Goal: Task Accomplishment & Management: Manage account settings

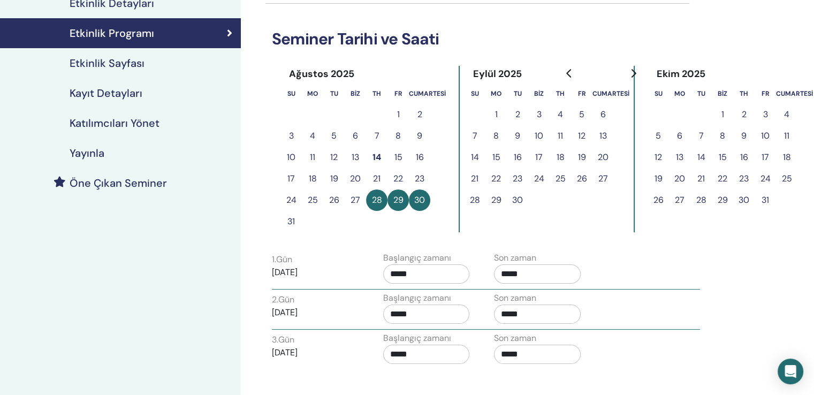
scroll to position [107, 0]
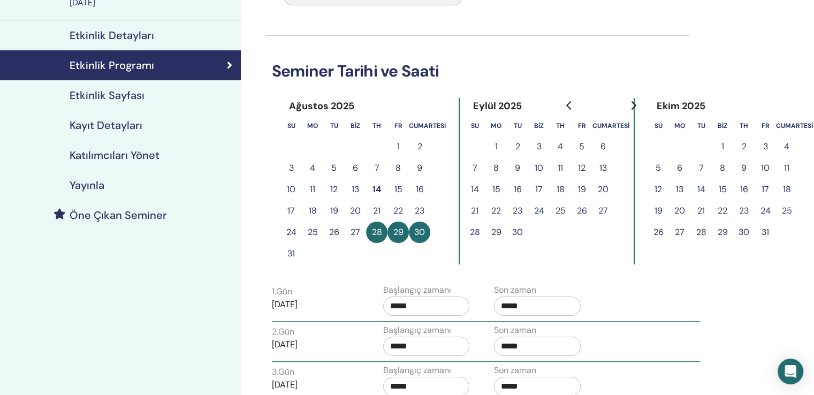
click at [123, 155] on font "Katılımcıları Yönet" at bounding box center [115, 155] width 90 height 14
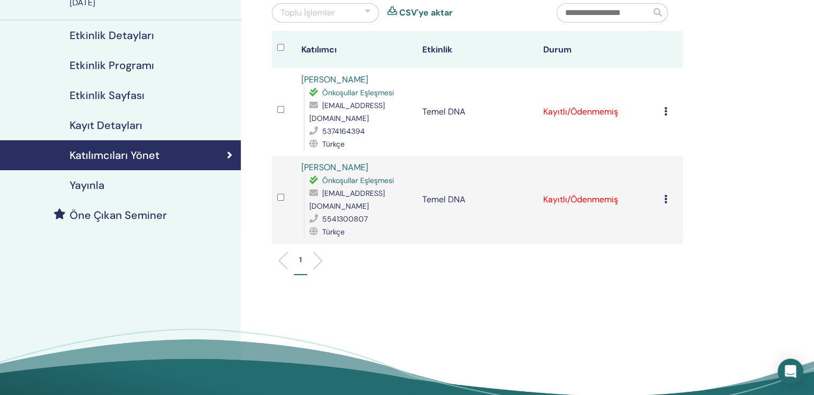
click at [562, 108] on td "Kayıtlı/Ödenmemiş" at bounding box center [598, 112] width 121 height 88
click at [665, 107] on icon at bounding box center [666, 111] width 3 height 9
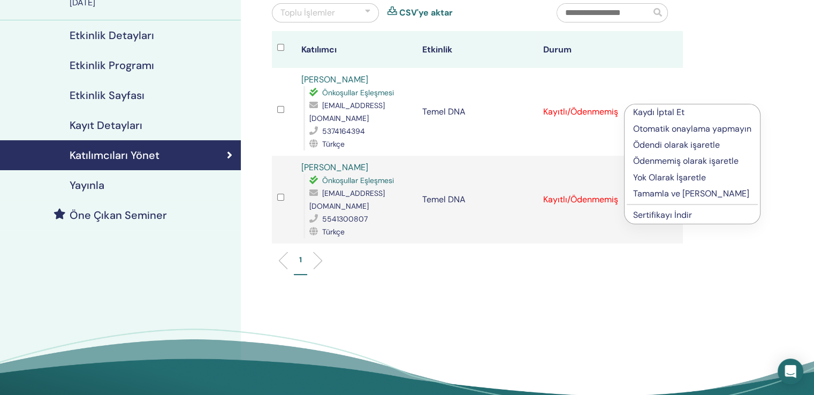
click at [685, 147] on font "Ödendi olarak işaretle" at bounding box center [676, 144] width 87 height 11
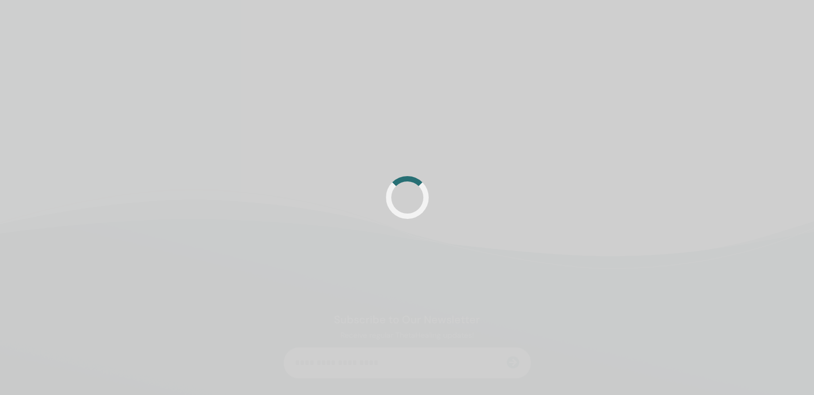
scroll to position [107, 0]
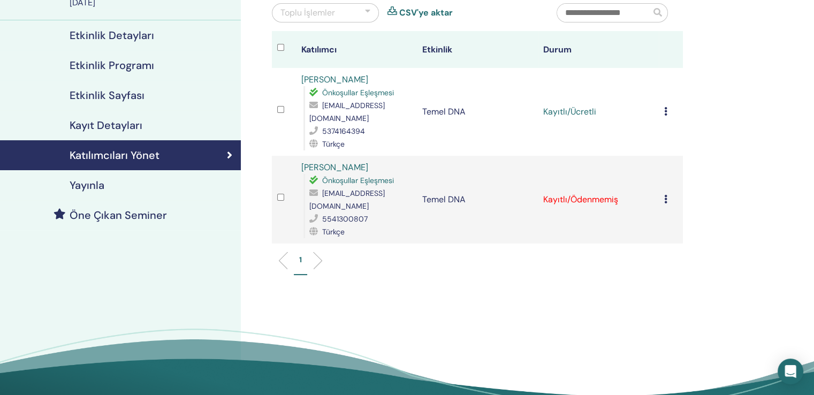
click at [667, 195] on icon at bounding box center [666, 199] width 3 height 9
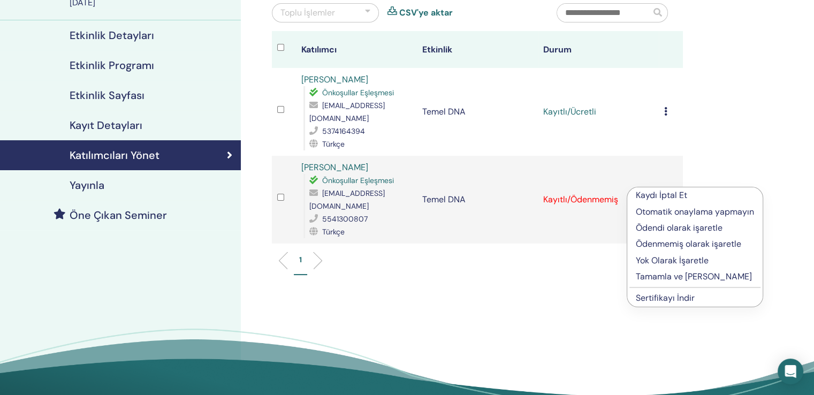
click at [673, 227] on font "Ödendi olarak işaretle" at bounding box center [679, 227] width 87 height 11
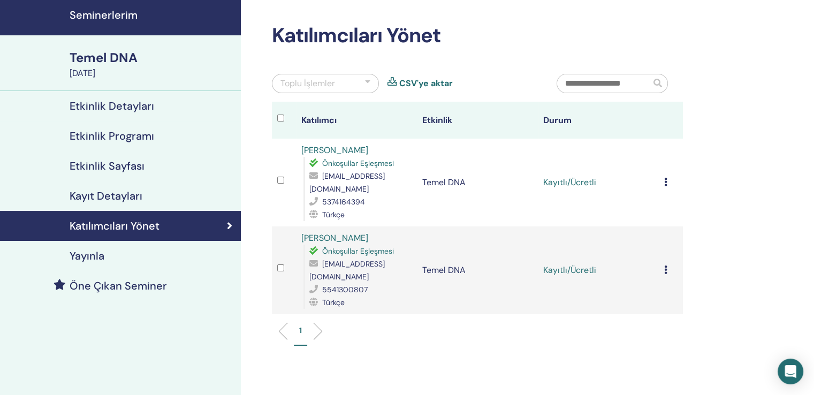
scroll to position [107, 0]
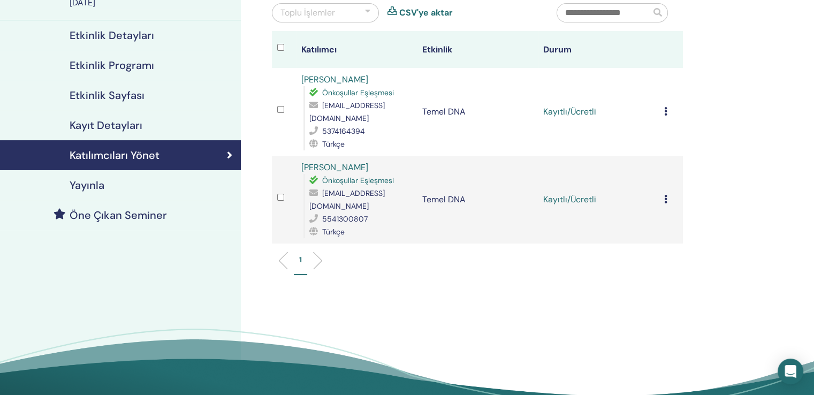
click at [667, 195] on icon at bounding box center [666, 199] width 3 height 9
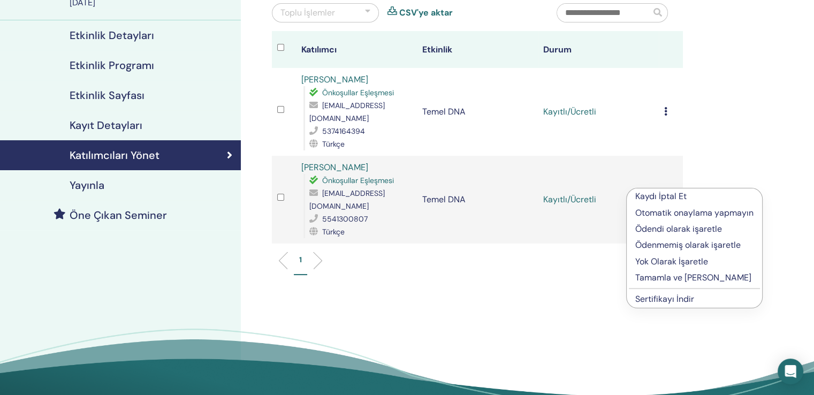
click at [571, 283] on div "Katılımcıları Yönet Toplu İşlemler CSV'ye aktar Katılımcı Etkinlik Durum gamze …" at bounding box center [512, 181] width 543 height 509
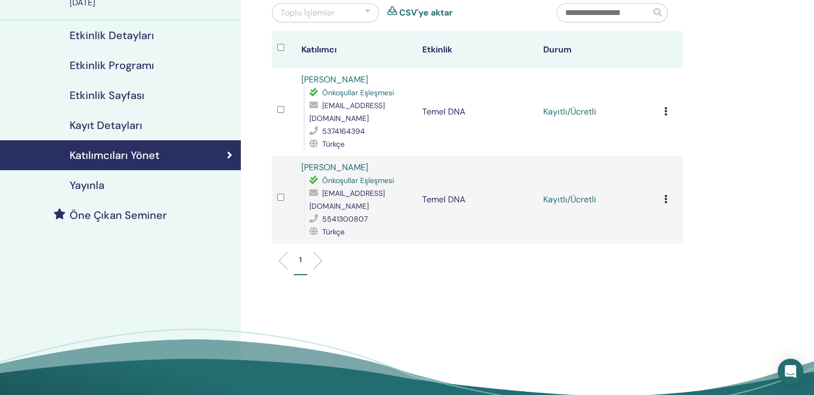
click at [120, 97] on font "Etkinlik Sayfası" at bounding box center [107, 95] width 75 height 14
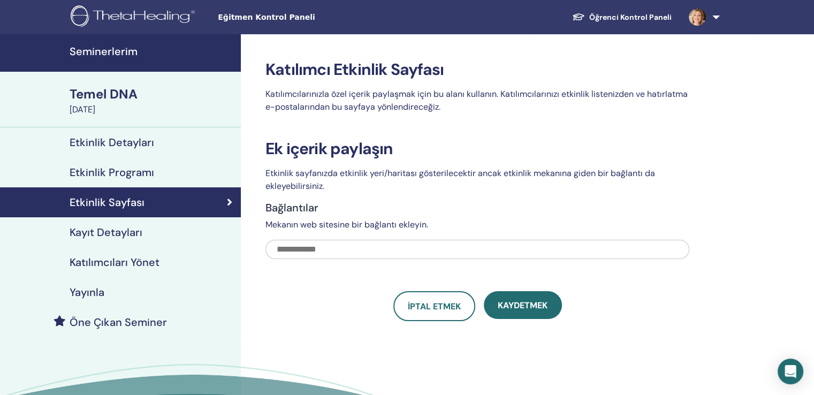
click at [141, 146] on font "Etkinlik Detayları" at bounding box center [112, 142] width 85 height 14
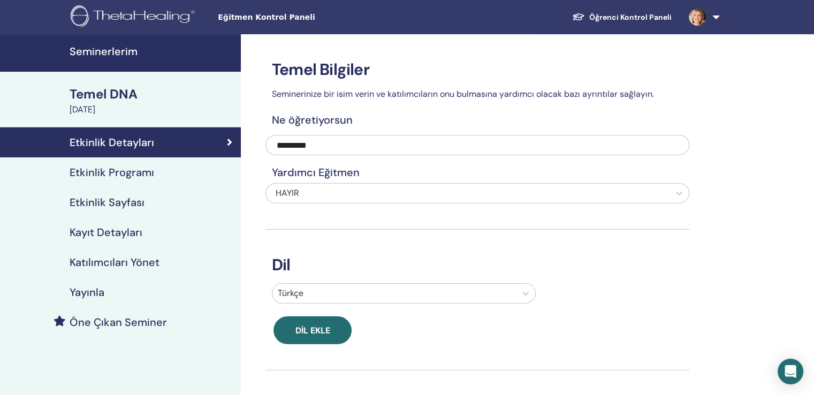
click at [131, 170] on font "Etkinlik Programı" at bounding box center [112, 172] width 85 height 14
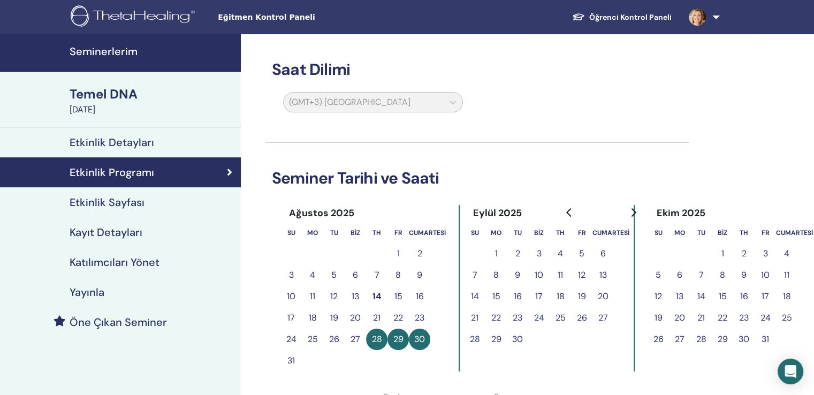
click at [111, 204] on font "Etkinlik Sayfası" at bounding box center [107, 202] width 75 height 14
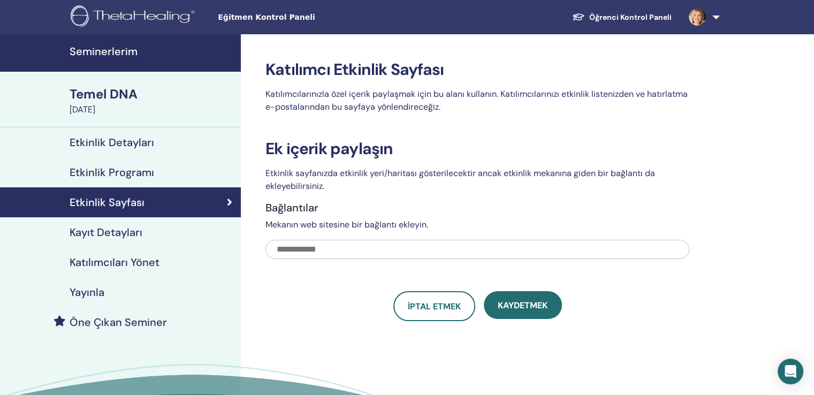
scroll to position [54, 0]
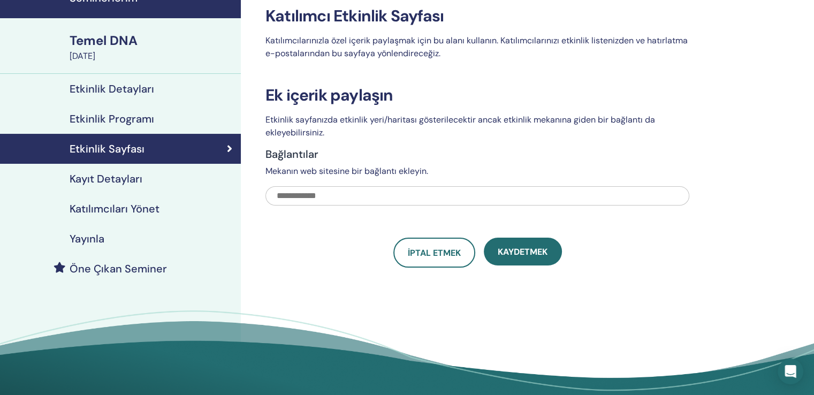
paste input "**********"
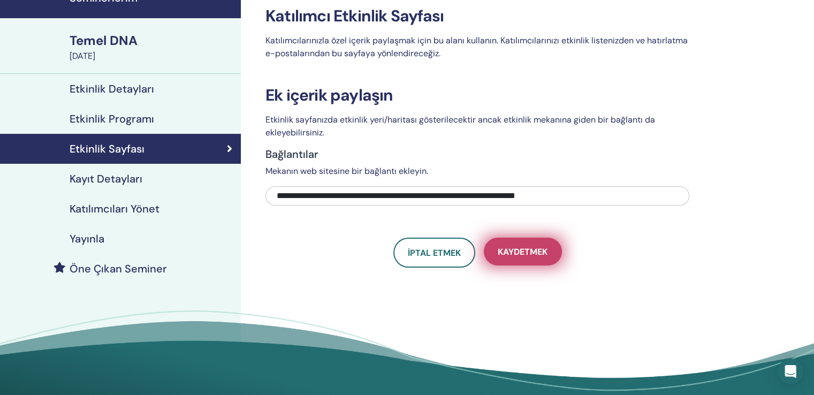
type input "**********"
click at [520, 251] on font "Kaydetmek" at bounding box center [523, 251] width 50 height 11
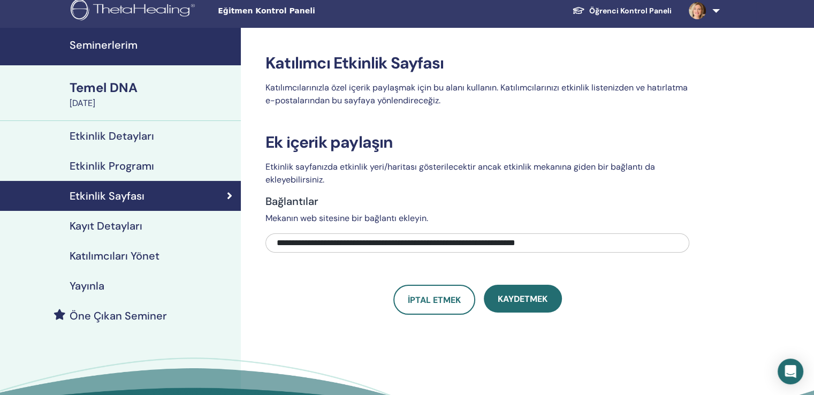
scroll to position [0, 0]
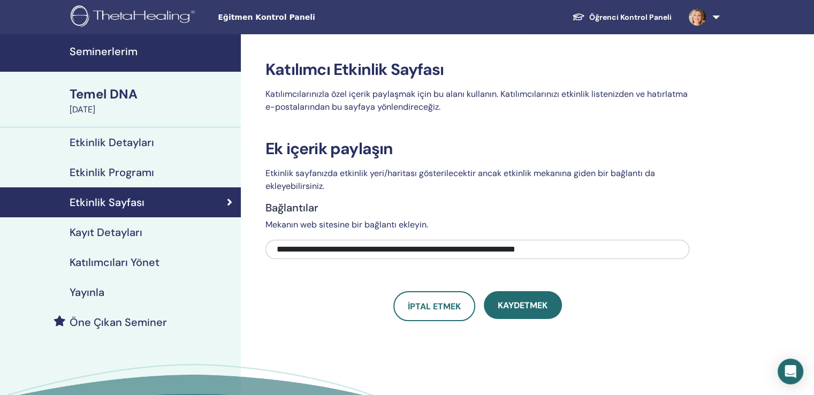
click at [130, 171] on font "Etkinlik Programı" at bounding box center [112, 172] width 85 height 14
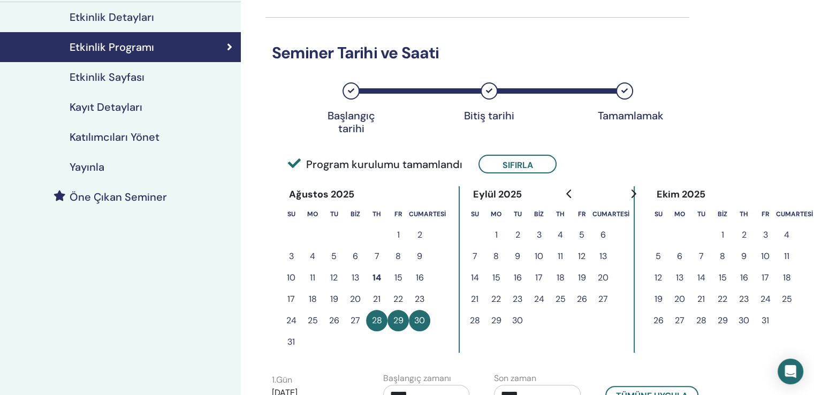
scroll to position [107, 0]
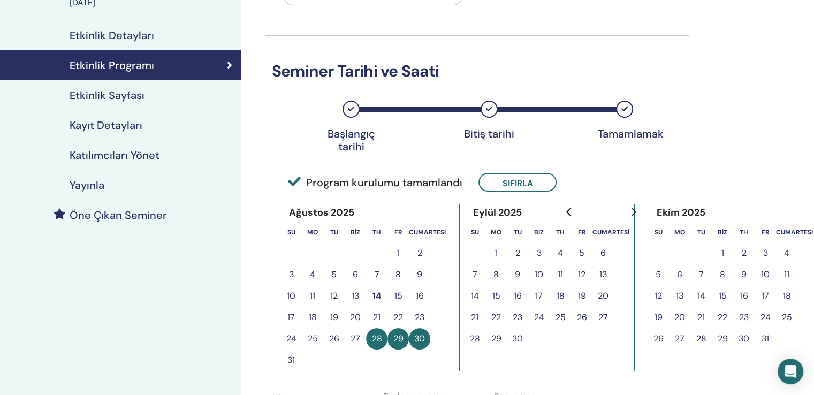
click at [109, 36] on font "Etkinlik Detayları" at bounding box center [112, 35] width 85 height 14
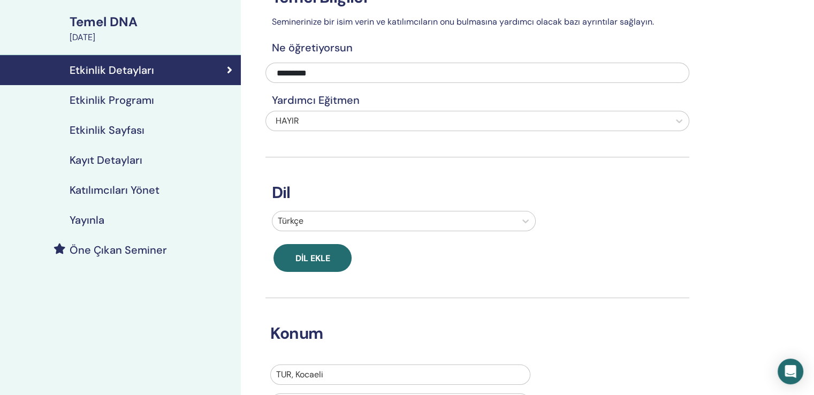
scroll to position [54, 0]
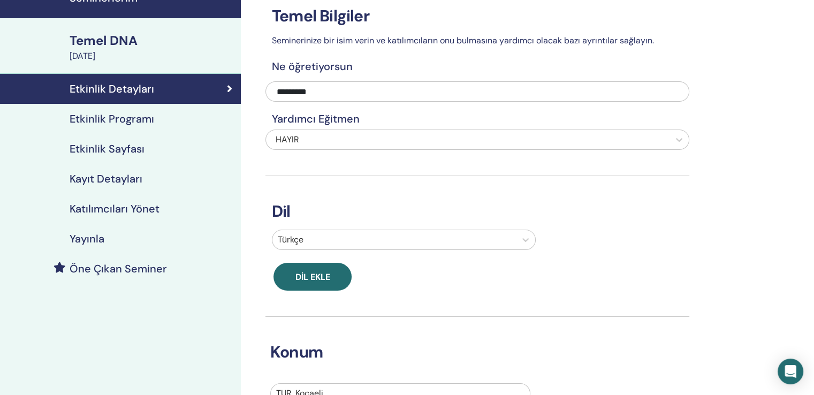
click at [114, 120] on font "Etkinlik Programı" at bounding box center [112, 119] width 85 height 14
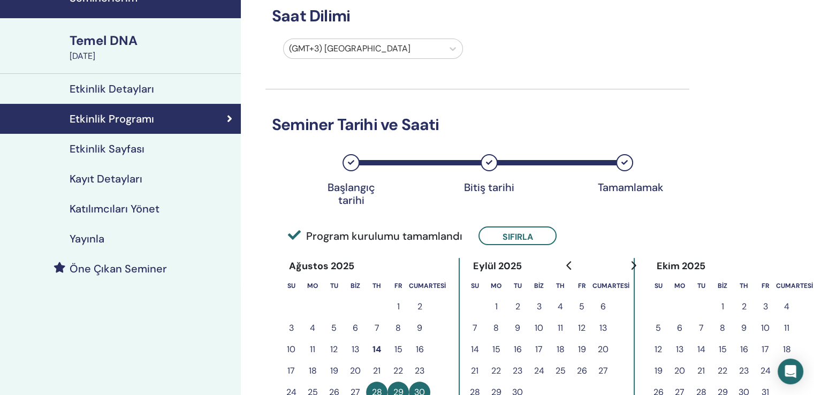
click at [115, 148] on font "Etkinlik Sayfası" at bounding box center [107, 149] width 75 height 14
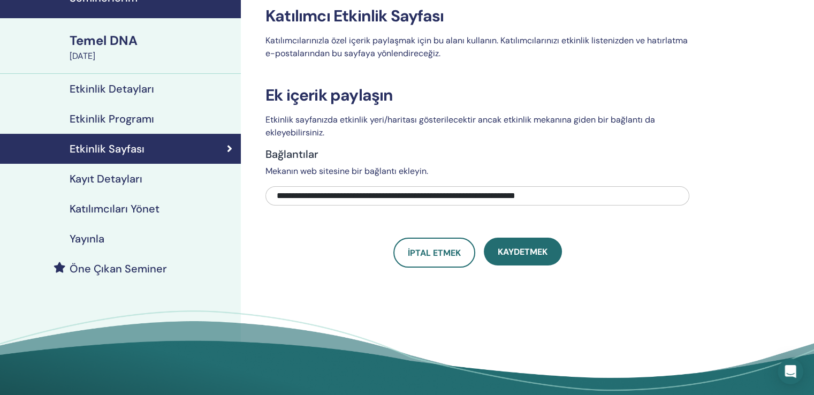
click at [145, 208] on font "Katılımcıları Yönet" at bounding box center [115, 209] width 90 height 14
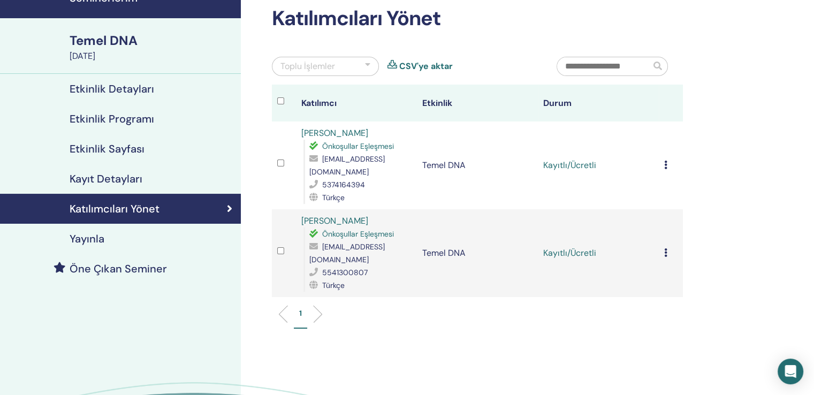
click at [667, 161] on icon at bounding box center [666, 165] width 3 height 9
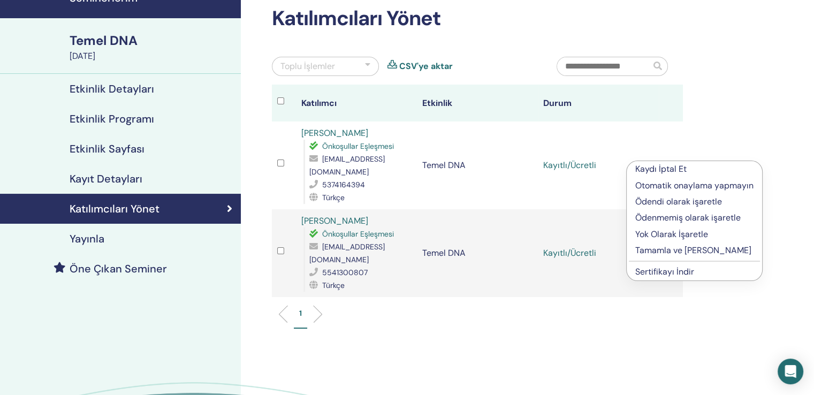
click at [609, 308] on ul "1" at bounding box center [477, 318] width 393 height 21
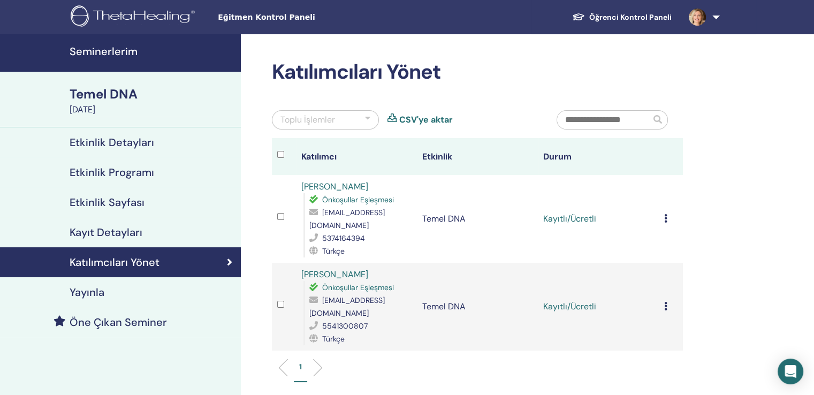
click at [666, 214] on icon at bounding box center [666, 218] width 3 height 9
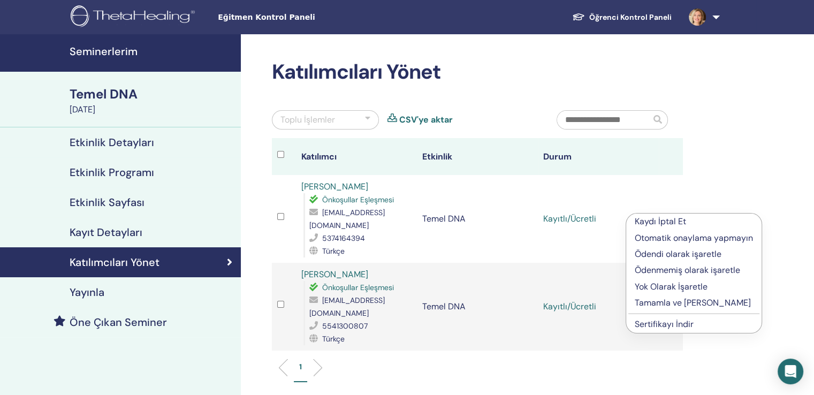
click at [475, 244] on td "Temel DNA" at bounding box center [477, 219] width 121 height 88
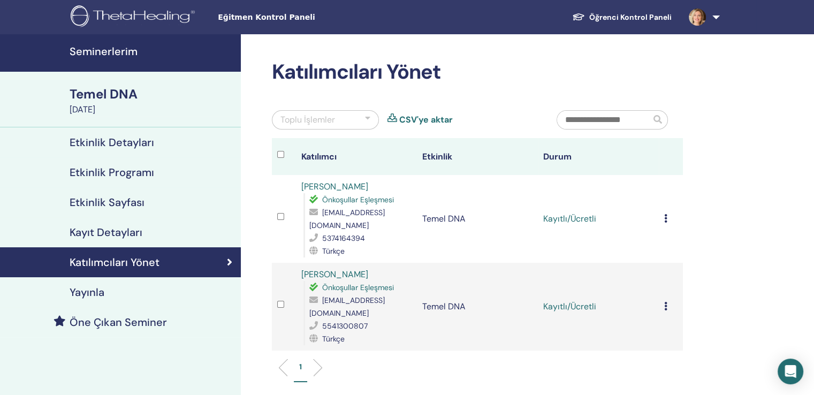
click at [111, 232] on font "Kayıt Detayları" at bounding box center [106, 232] width 73 height 14
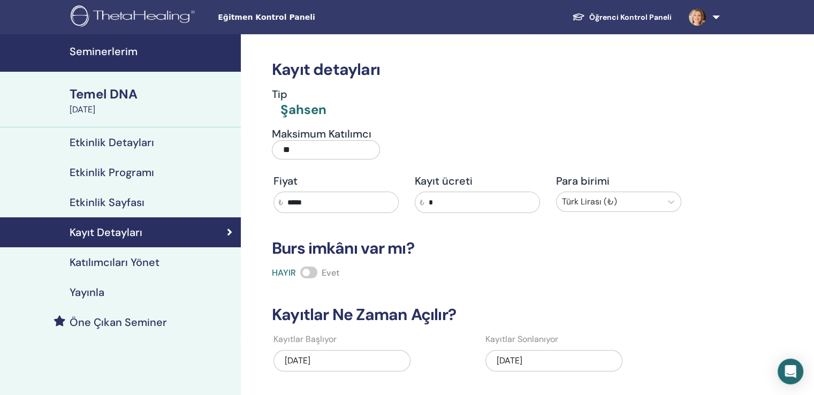
click at [128, 141] on font "Etkinlik Detayları" at bounding box center [112, 142] width 85 height 14
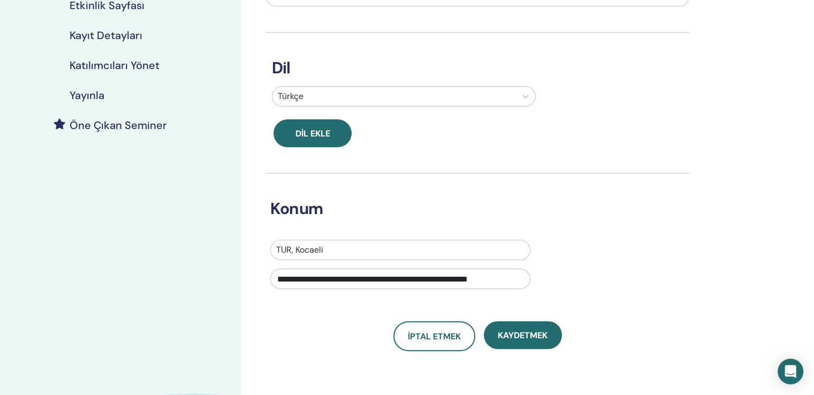
scroll to position [214, 0]
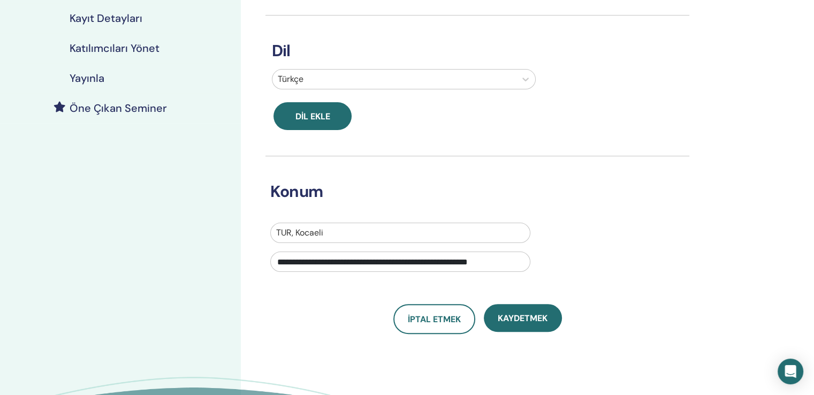
click at [331, 232] on div at bounding box center [400, 232] width 248 height 15
click at [588, 258] on div "**********" at bounding box center [469, 251] width 414 height 56
click at [541, 263] on div "**********" at bounding box center [469, 251] width 414 height 56
click at [522, 263] on input "**********" at bounding box center [400, 262] width 260 height 20
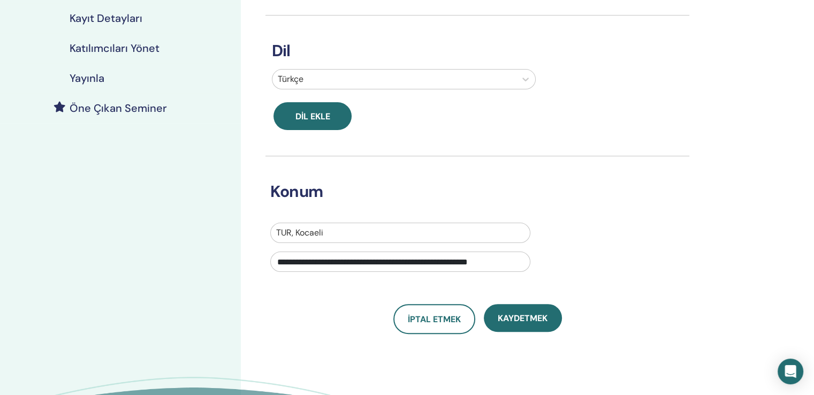
drag, startPoint x: 525, startPoint y: 261, endPoint x: 261, endPoint y: 251, distance: 263.6
click at [261, 251] on div "**********" at bounding box center [470, 217] width 424 height 122
drag, startPoint x: 718, startPoint y: 236, endPoint x: 578, endPoint y: 238, distance: 139.8
click at [716, 236] on div "**********" at bounding box center [512, 152] width 543 height 664
click at [377, 230] on div at bounding box center [400, 232] width 248 height 15
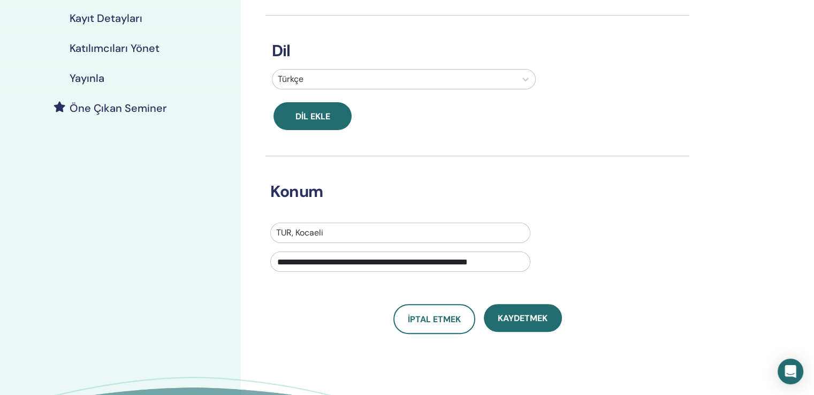
drag, startPoint x: 352, startPoint y: 231, endPoint x: 285, endPoint y: 230, distance: 67.5
click at [285, 230] on div at bounding box center [400, 232] width 248 height 15
click at [328, 230] on div at bounding box center [400, 232] width 248 height 15
click at [327, 230] on div at bounding box center [400, 232] width 248 height 15
click at [326, 231] on div at bounding box center [400, 232] width 248 height 15
